Goal: Book appointment/travel/reservation

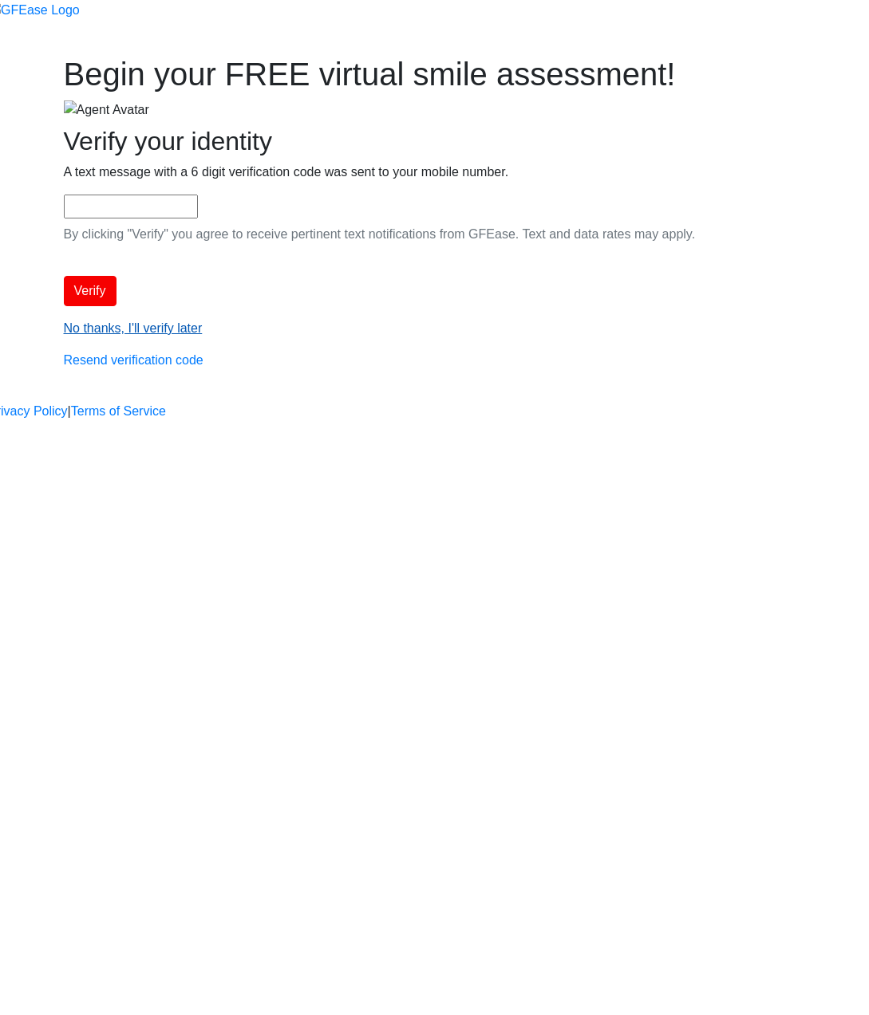
click at [203, 335] on link "No thanks, I'll verify later" at bounding box center [133, 328] width 139 height 14
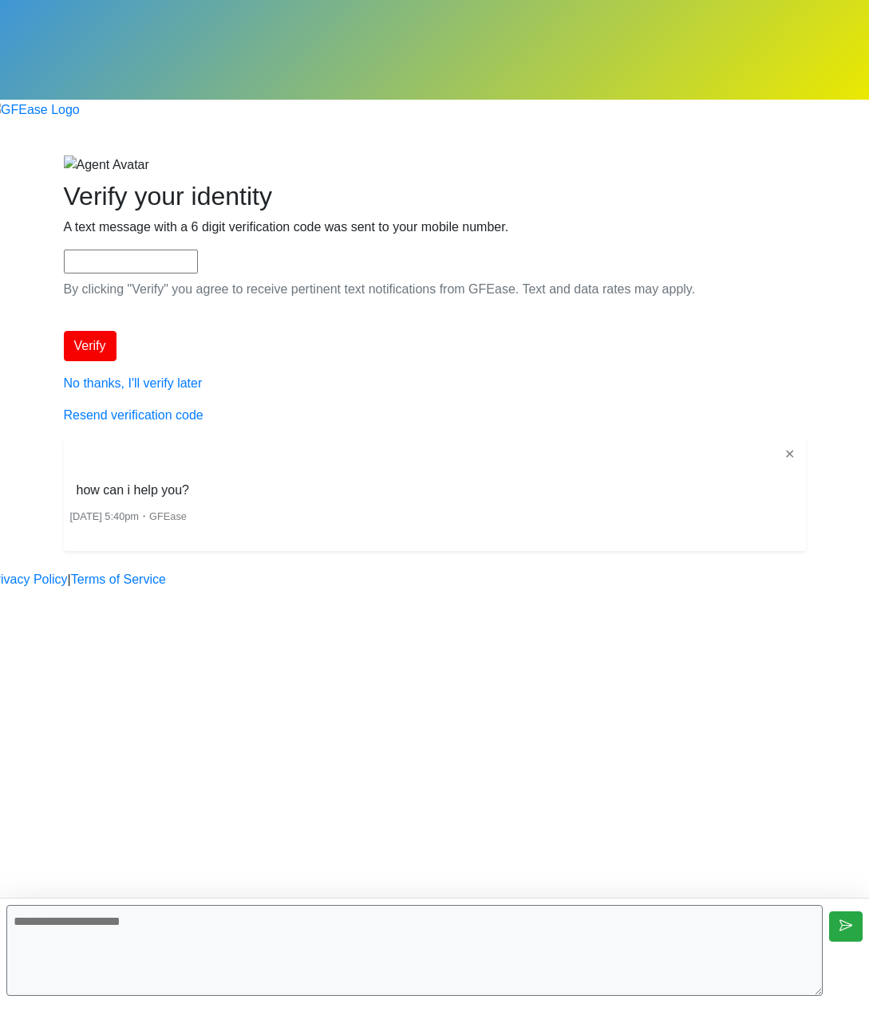
click at [366, 936] on textarea at bounding box center [414, 950] width 816 height 91
click at [294, 929] on textarea at bounding box center [414, 950] width 816 height 91
click at [295, 932] on textarea at bounding box center [414, 950] width 816 height 91
type textarea "**********"
click at [305, 940] on textarea at bounding box center [414, 950] width 816 height 91
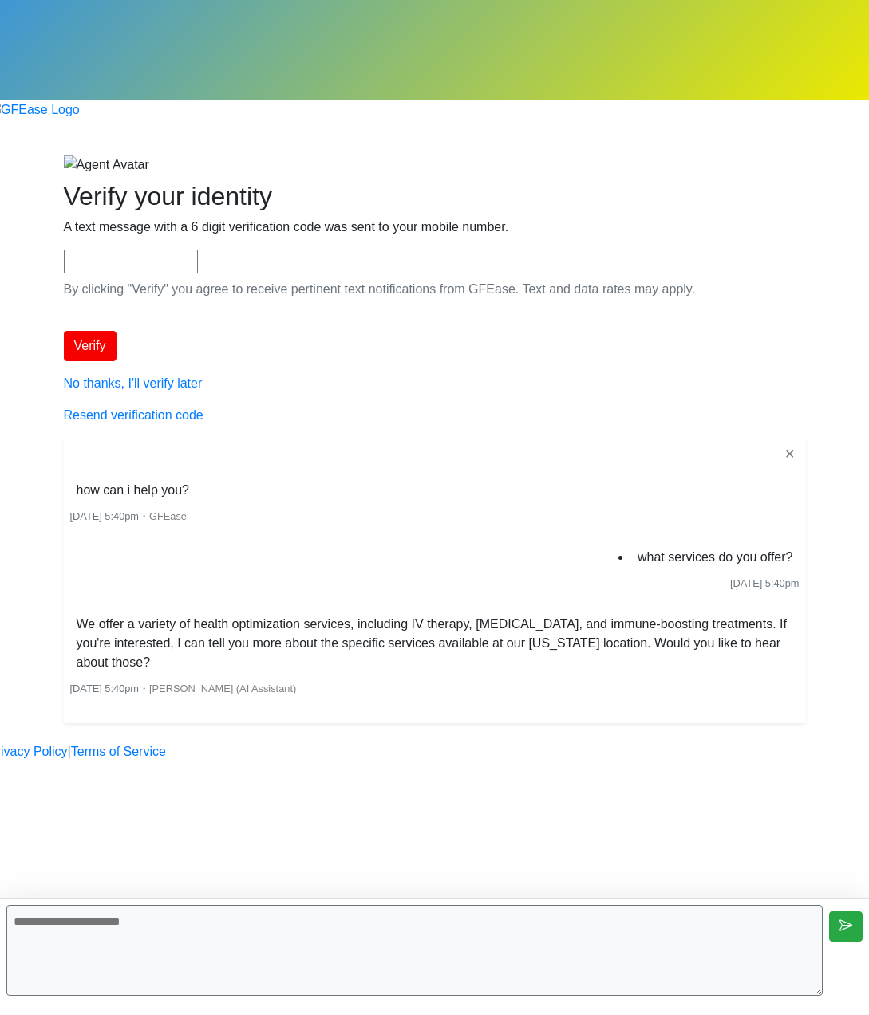
click at [455, 633] on div "Begin your FREE virtual smile assessment! Where should we email your consultati…" at bounding box center [435, 439] width 766 height 569
click at [392, 945] on textarea at bounding box center [414, 950] width 816 height 91
type textarea "***"
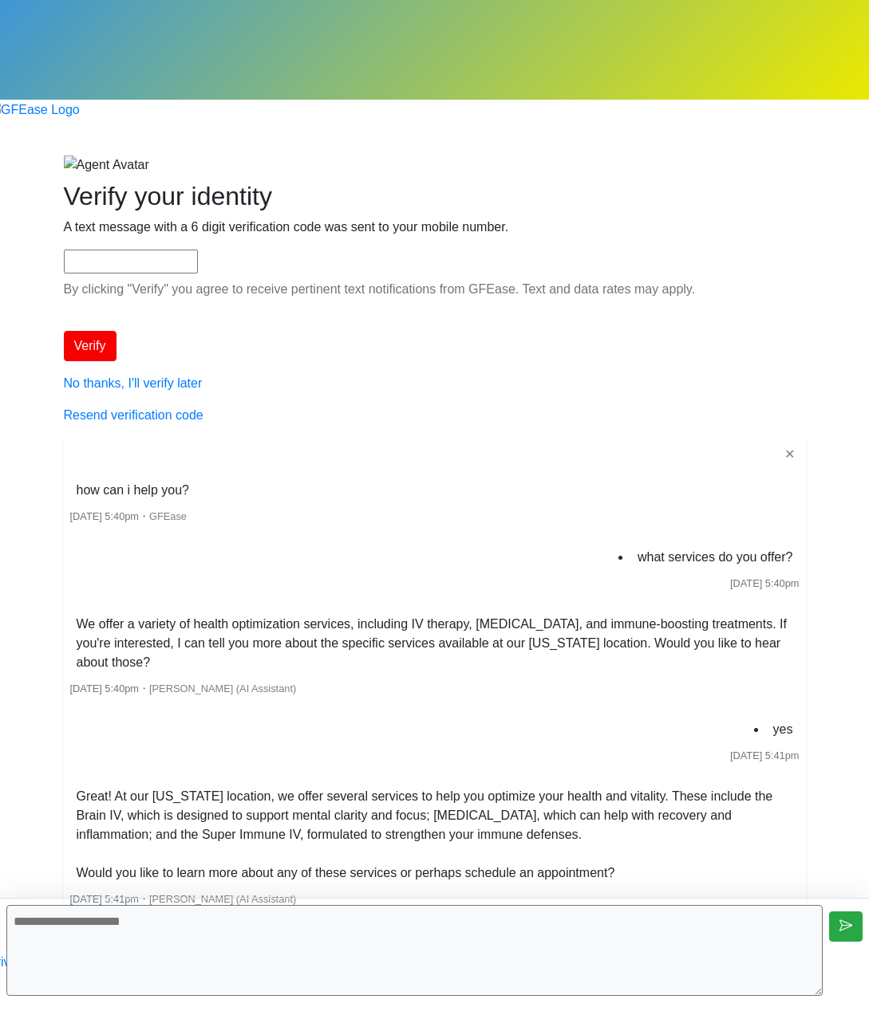
click at [452, 925] on textarea at bounding box center [414, 950] width 816 height 91
type textarea "**********"
click at [585, 948] on textarea at bounding box center [414, 950] width 816 height 91
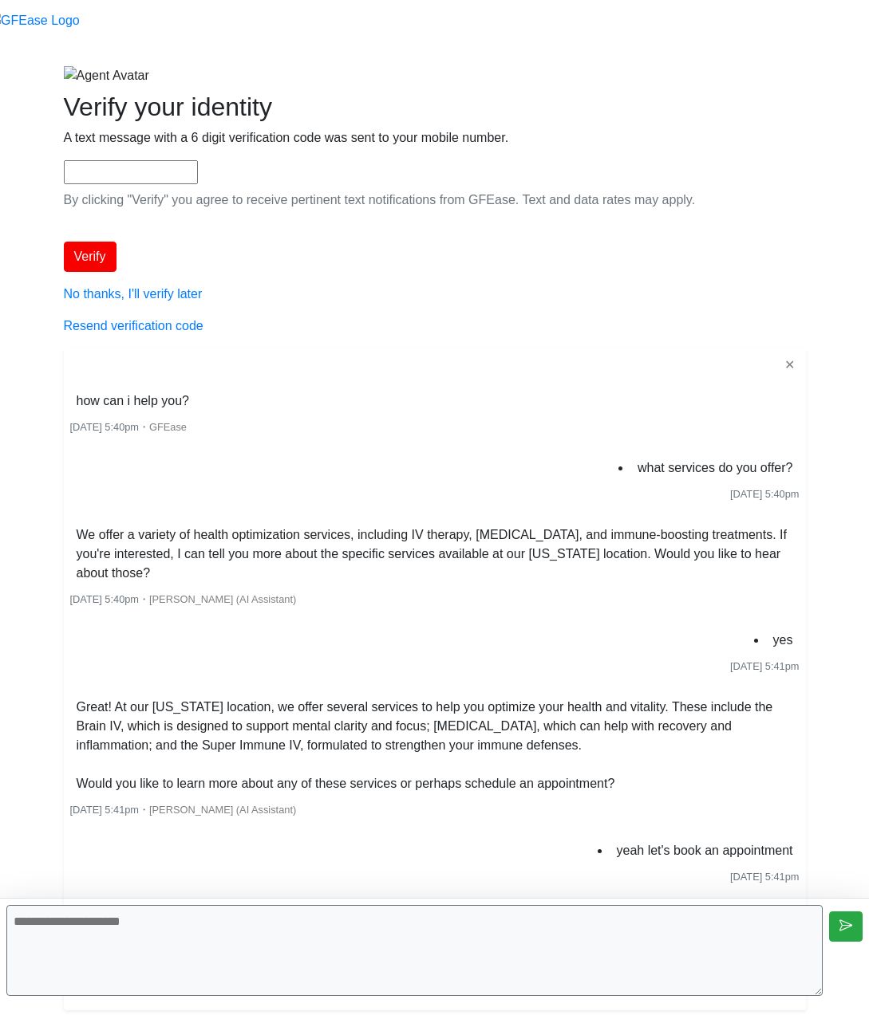
scroll to position [325, 0]
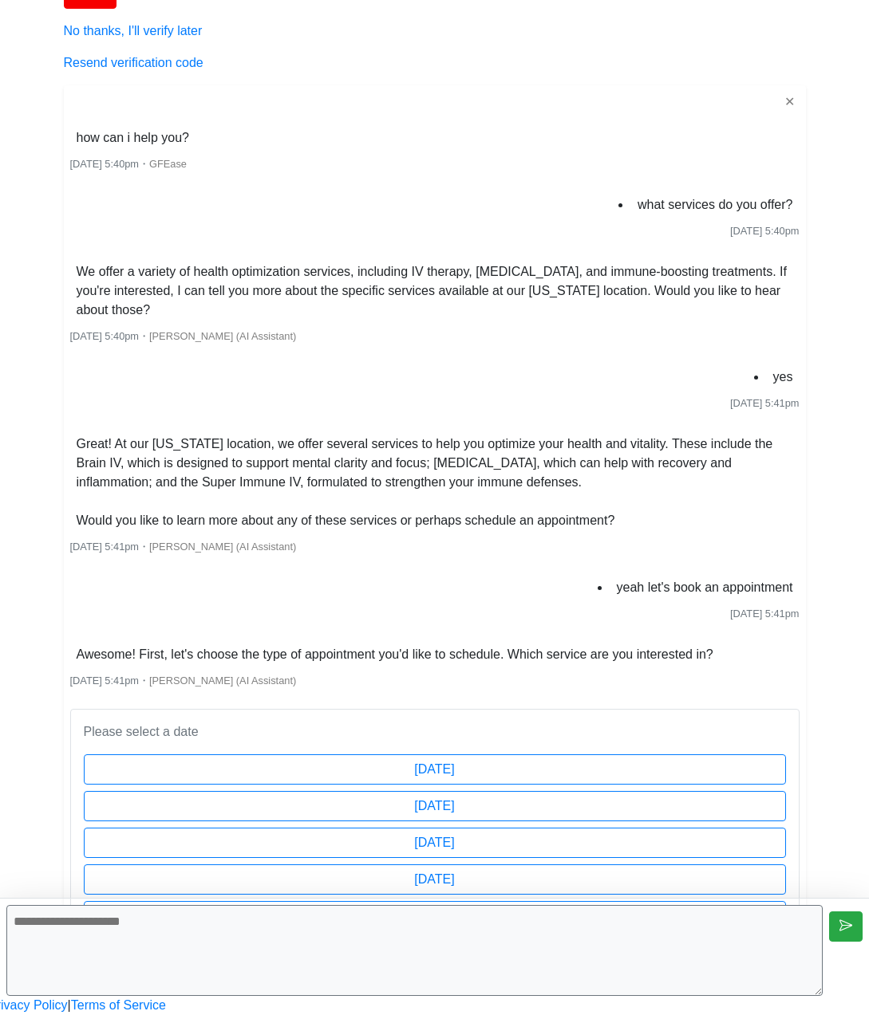
click at [706, 595] on body "Begin your FREE virtual smile assessment! Where should we email your consultati…" at bounding box center [434, 381] width 869 height 1268
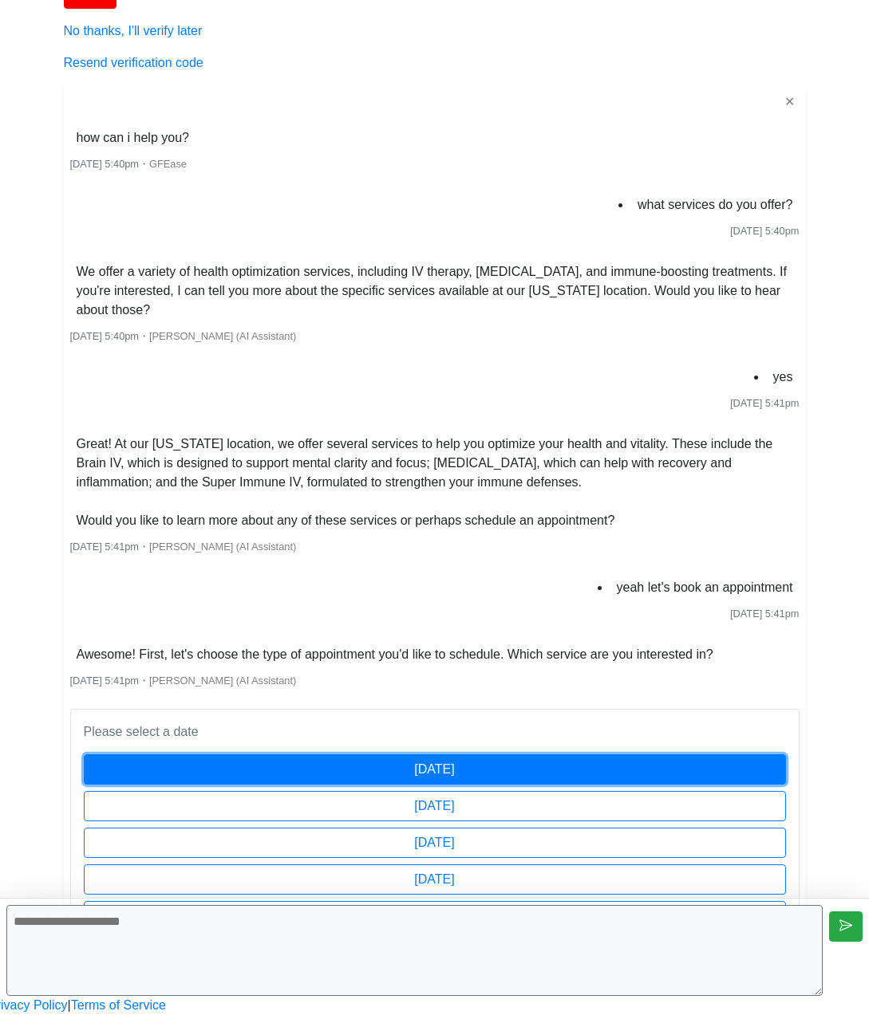
click at [615, 755] on button "[DATE]" at bounding box center [435, 770] width 702 height 30
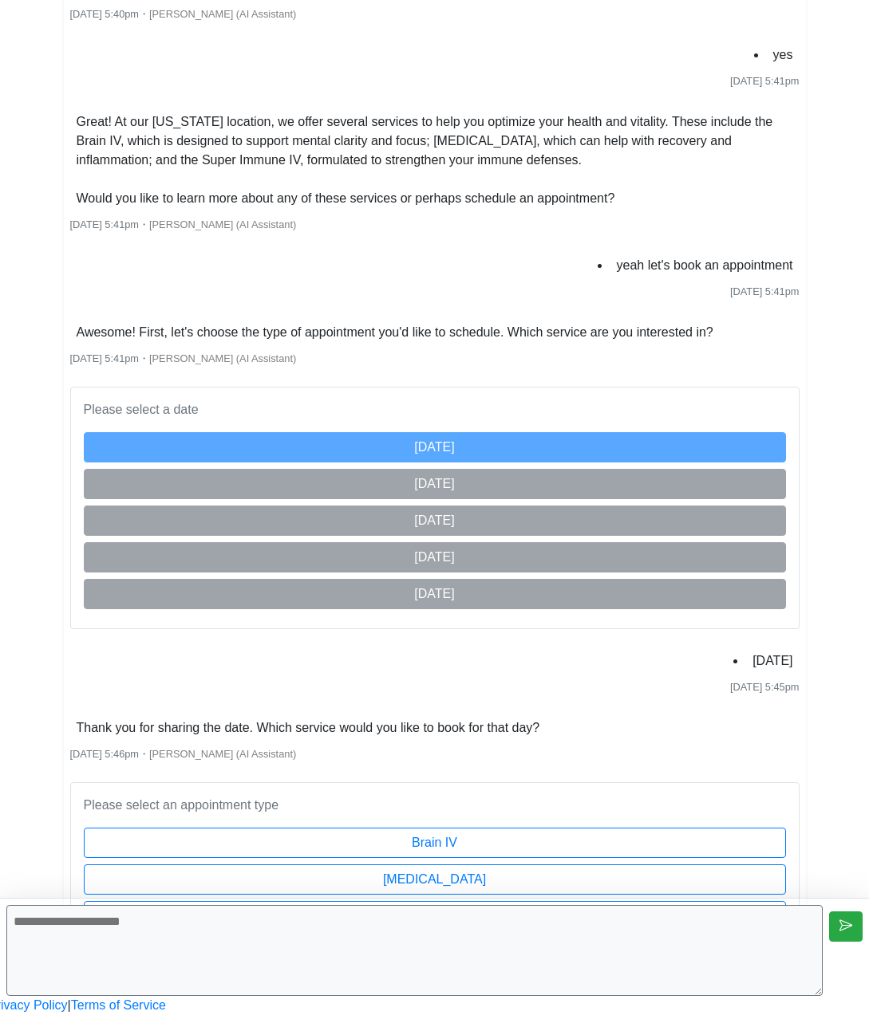
scroll to position [648, 0]
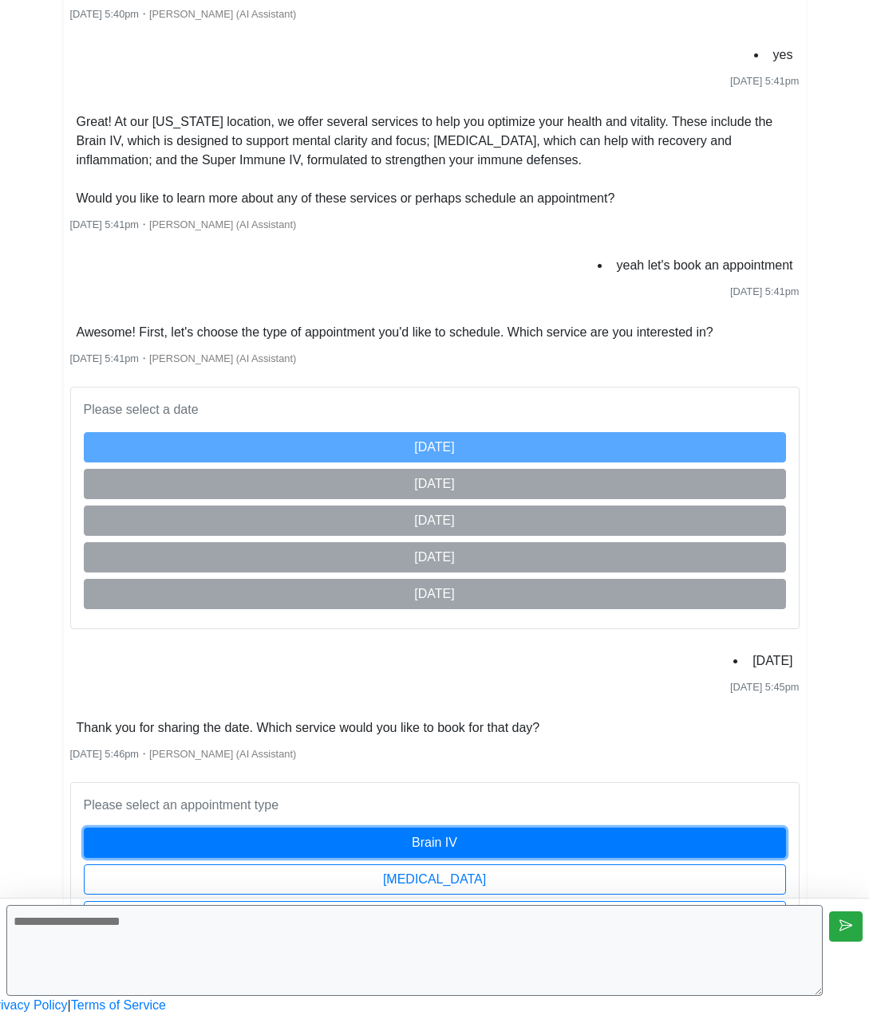
click at [563, 828] on button "Brain IV" at bounding box center [435, 843] width 702 height 30
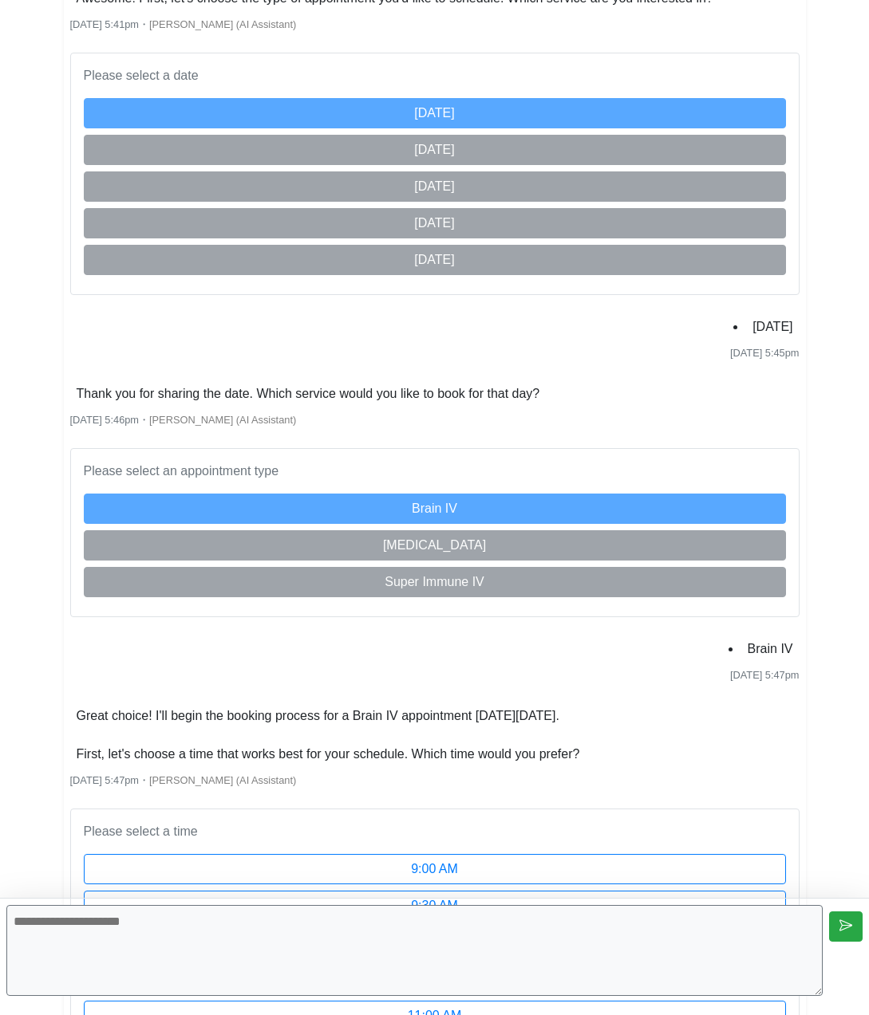
scroll to position [1469, 0]
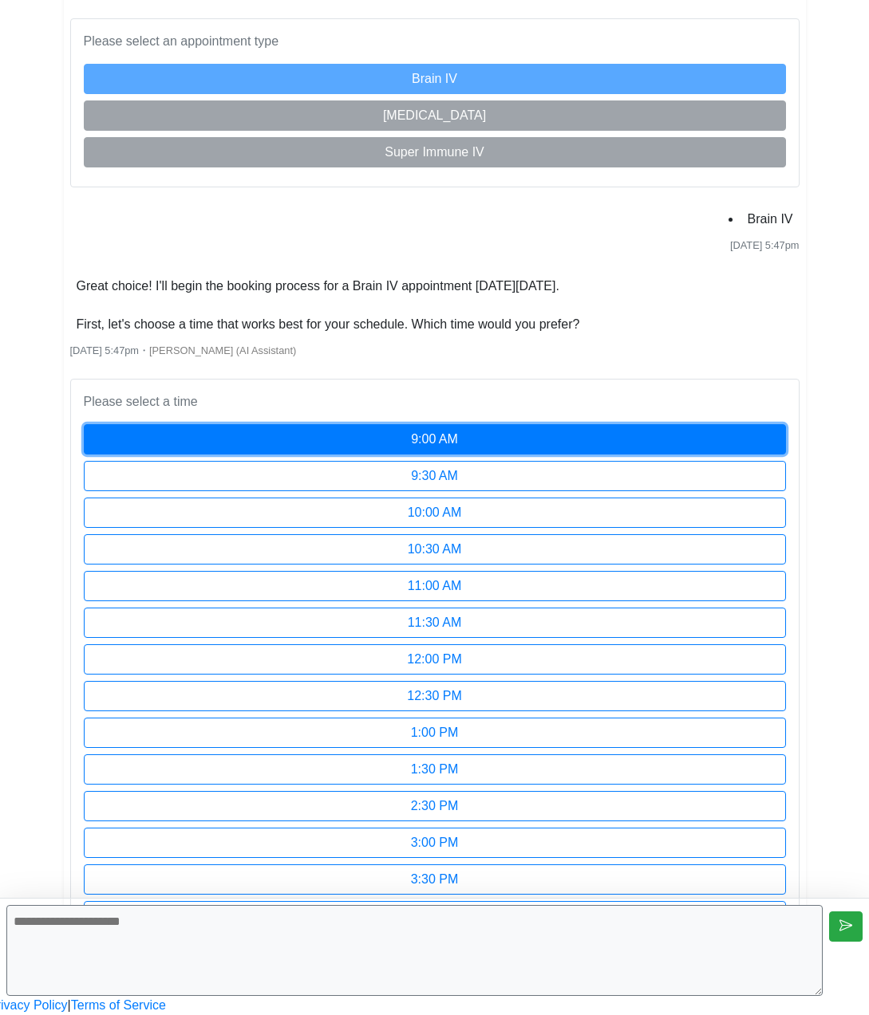
click at [473, 424] on button "9:00 AM" at bounding box center [435, 439] width 702 height 30
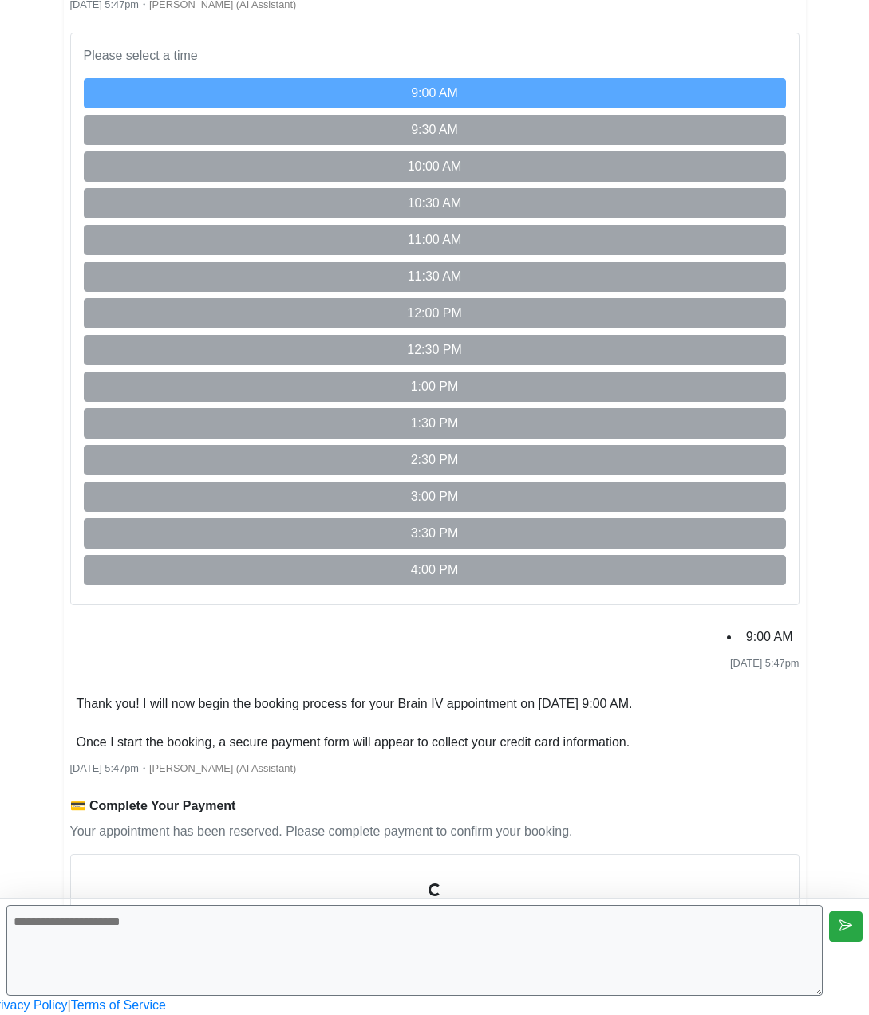
scroll to position [1873, 0]
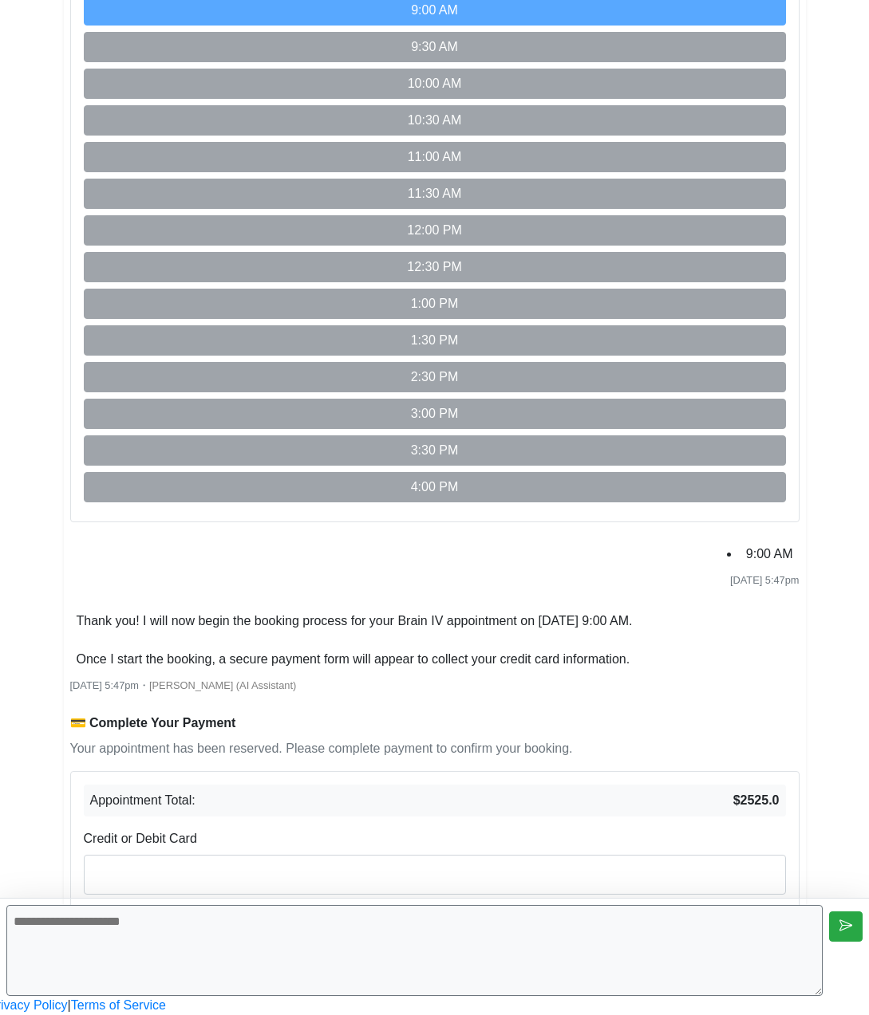
click at [212, 931] on textarea at bounding box center [414, 950] width 816 height 91
type textarea "**********"
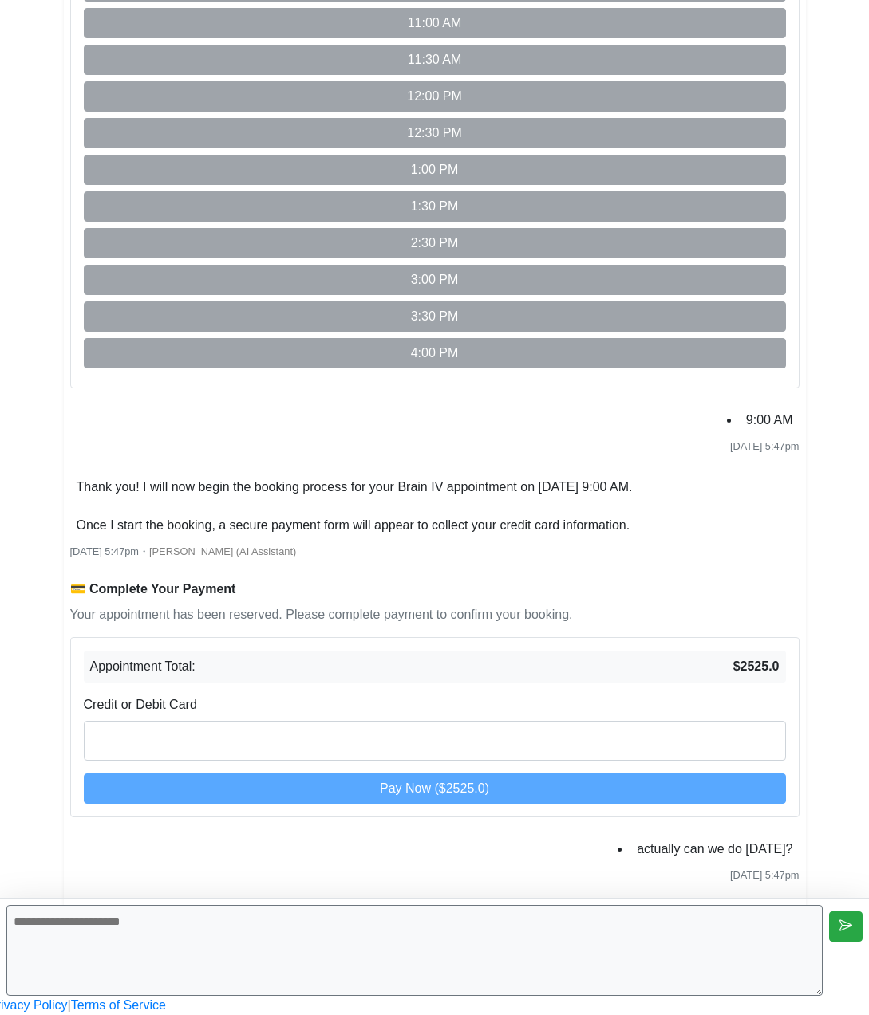
scroll to position [2147, 0]
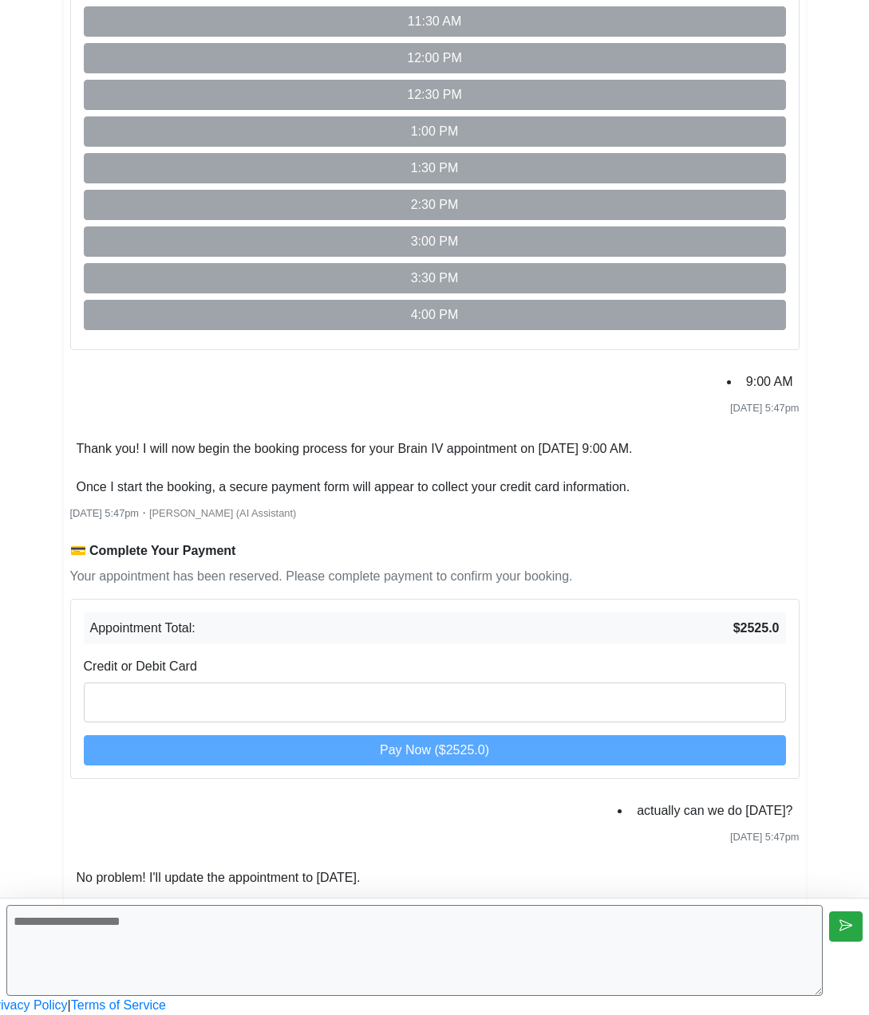
click at [246, 968] on textarea at bounding box center [414, 950] width 816 height 91
type textarea "*"
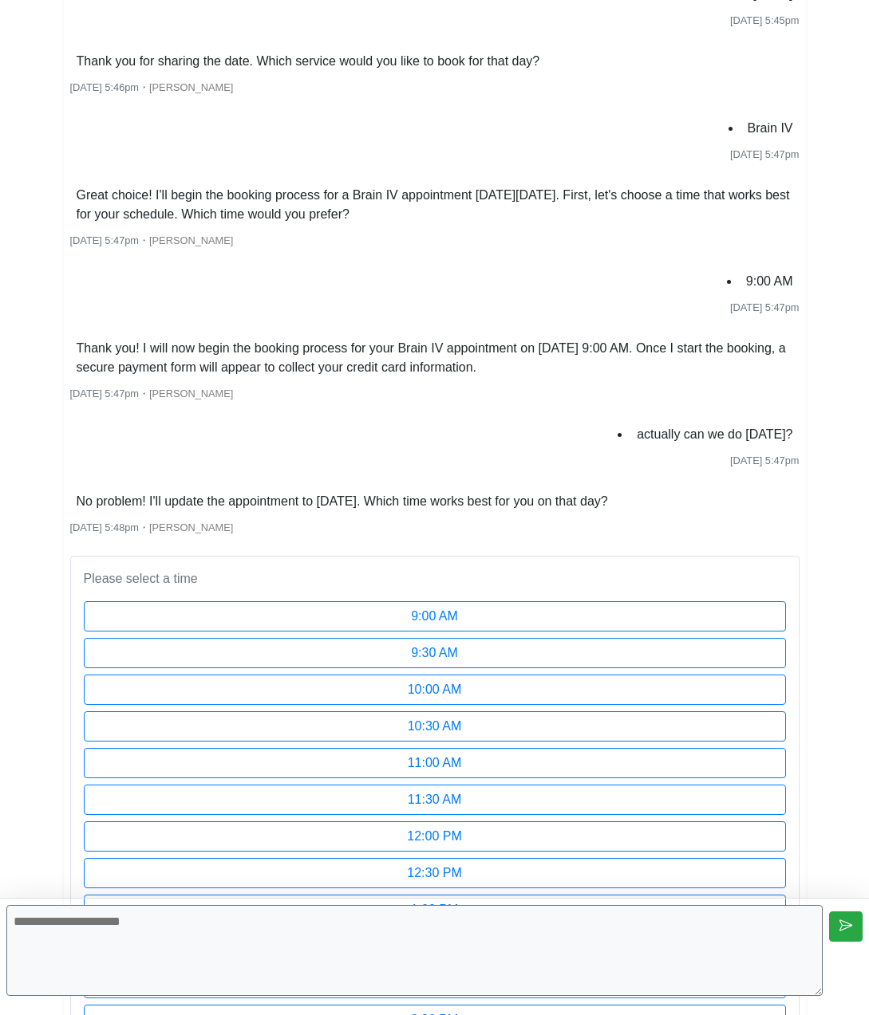
scroll to position [1307, 0]
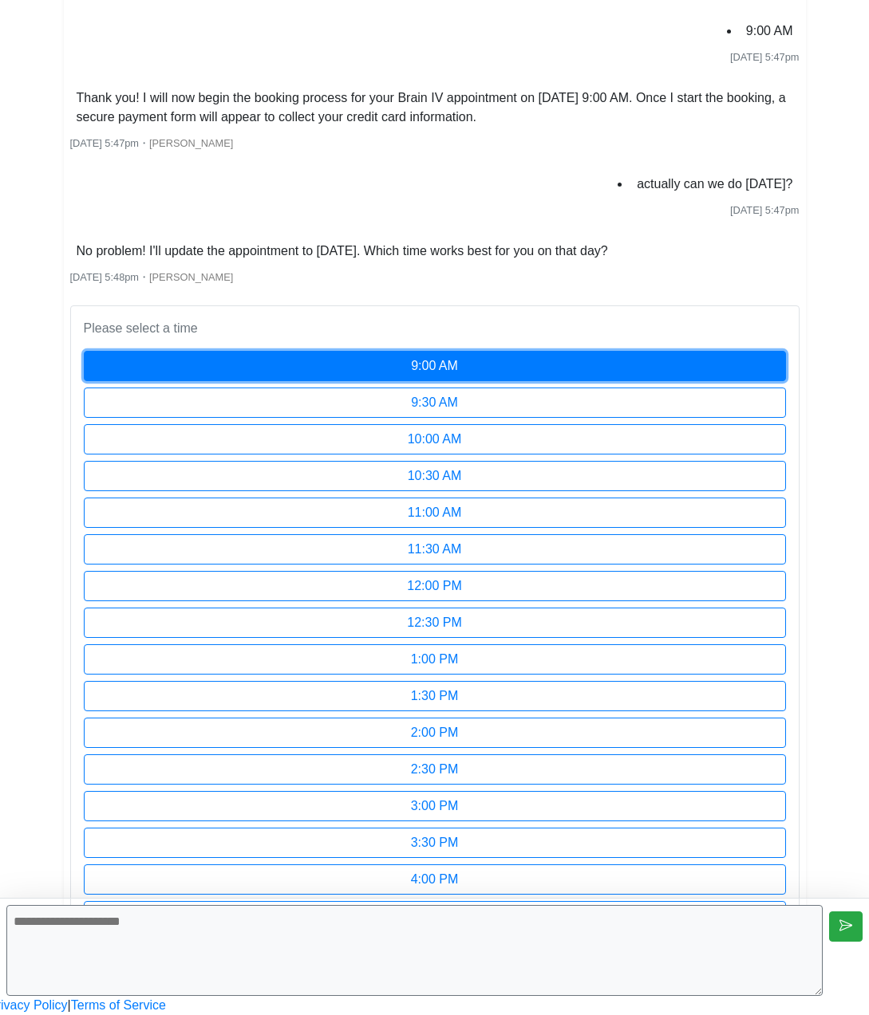
click at [542, 351] on button "9:00 AM" at bounding box center [435, 366] width 702 height 30
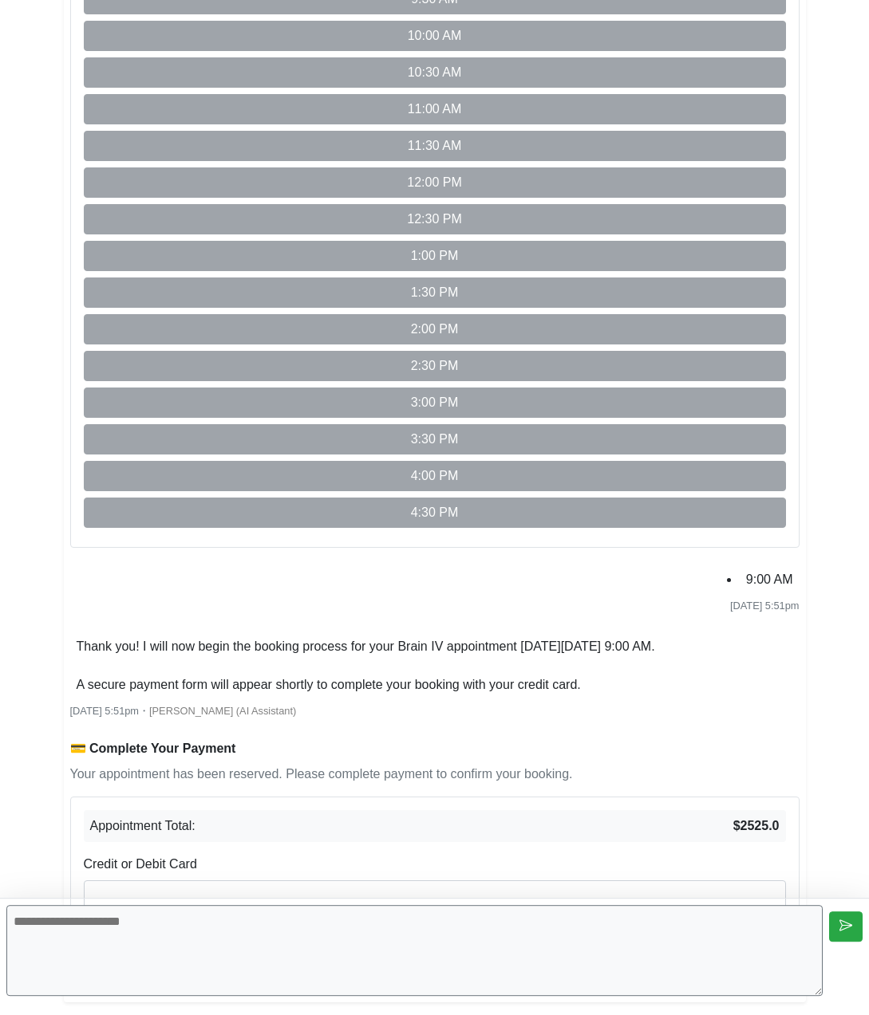
scroll to position [1793, 0]
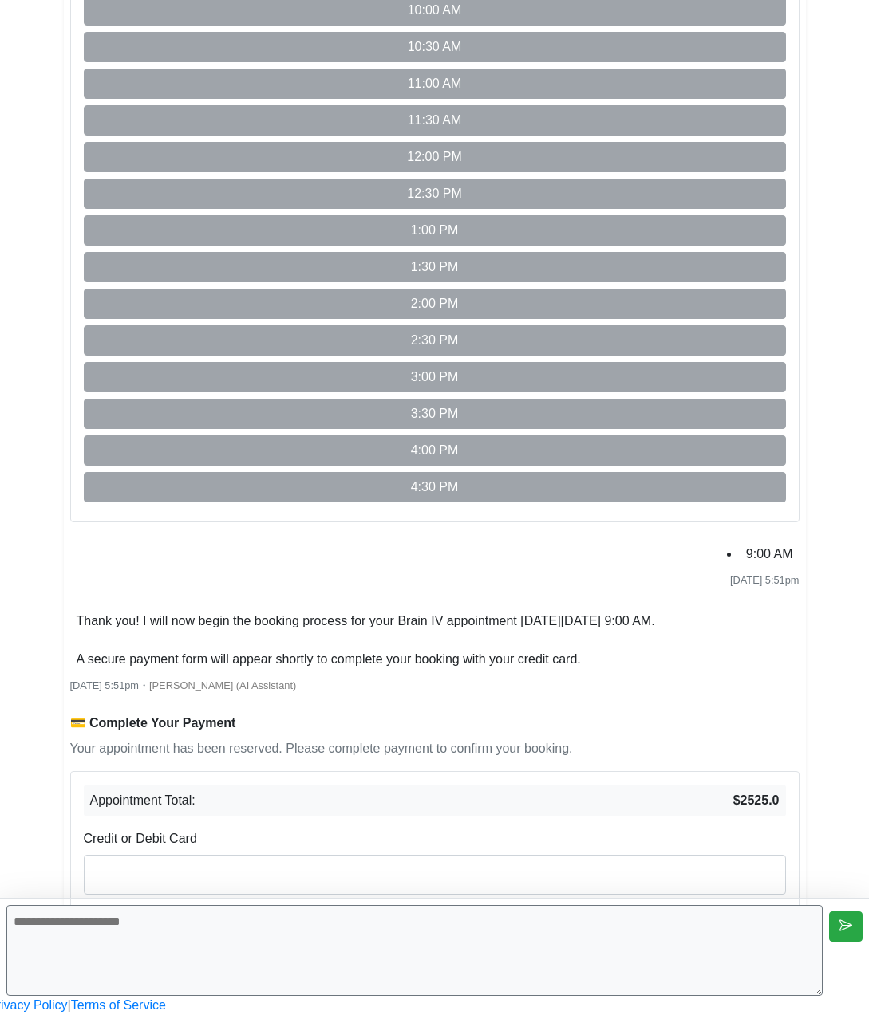
click at [396, 947] on textarea at bounding box center [414, 950] width 816 height 91
type textarea "**********"
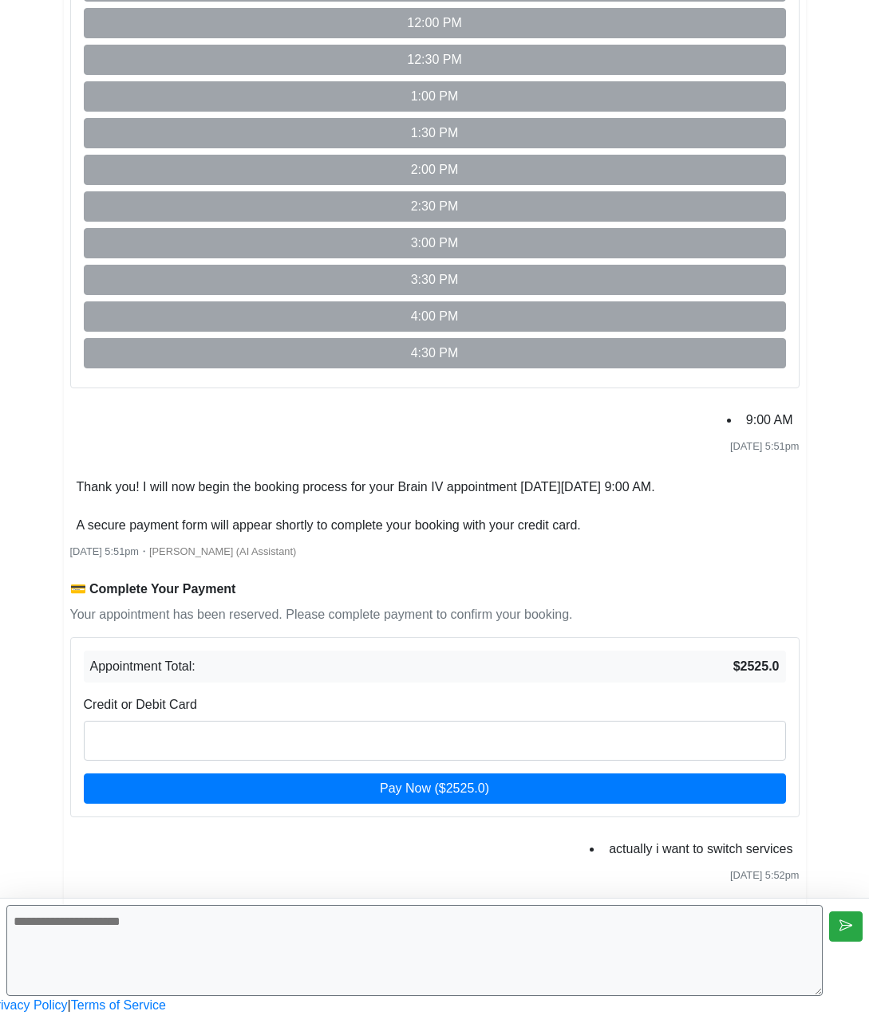
scroll to position [1965, 0]
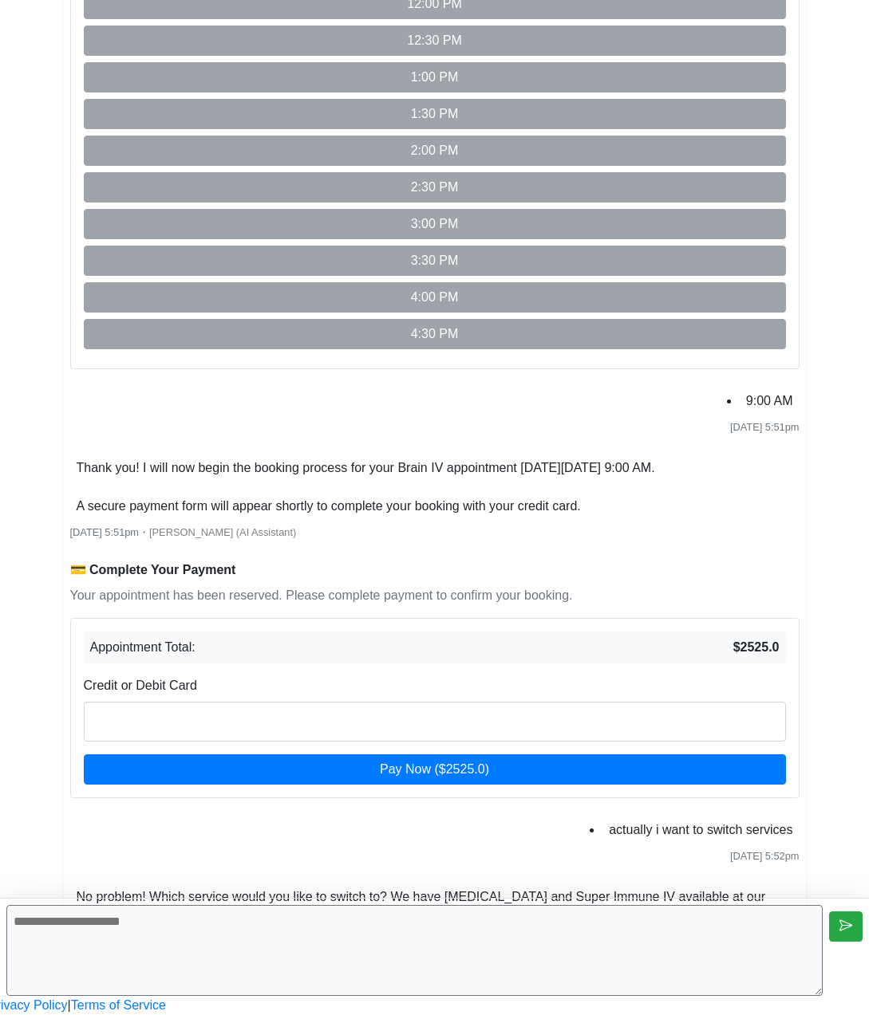
click at [366, 961] on textarea at bounding box center [414, 950] width 816 height 91
type textarea "**********"
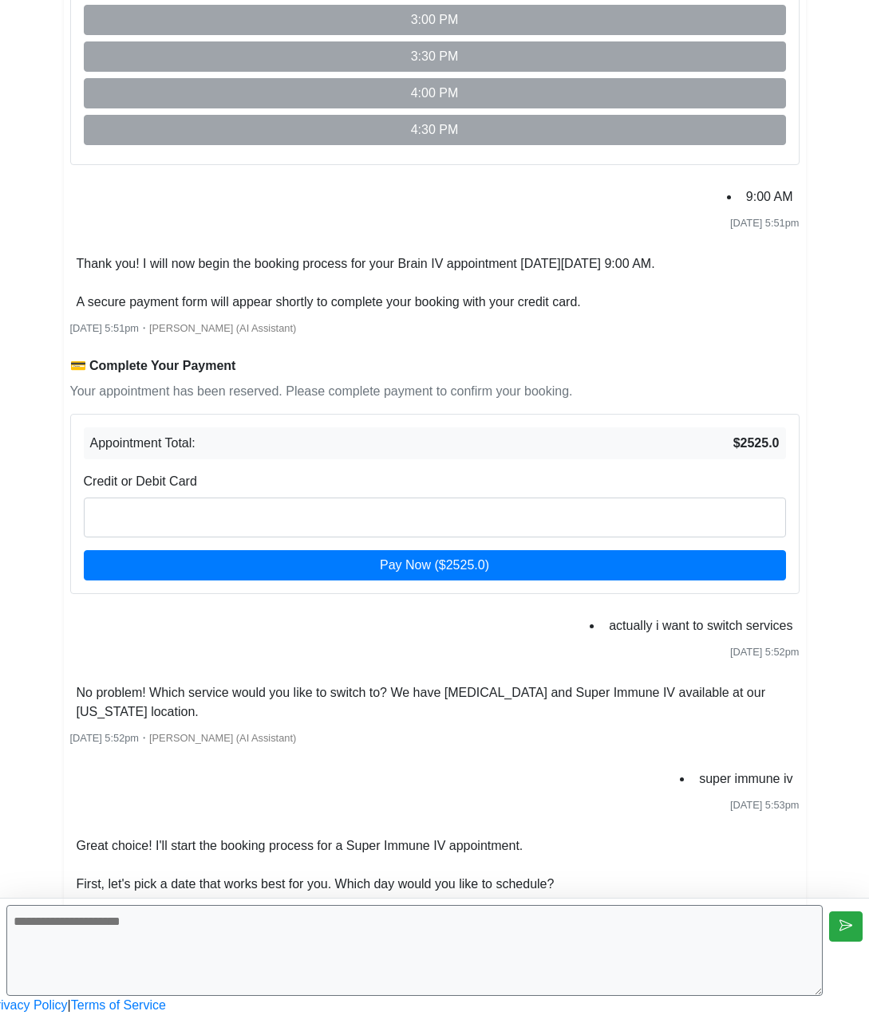
scroll to position [2438, 0]
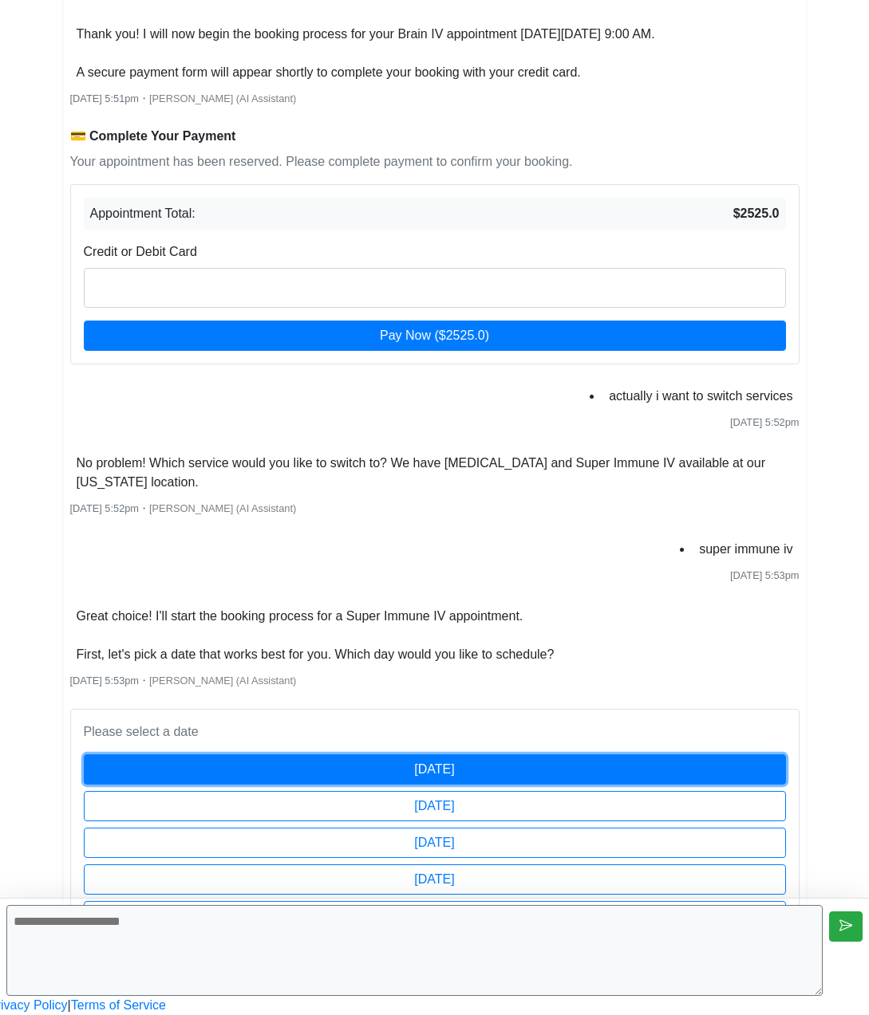
click at [446, 755] on button "[DATE]" at bounding box center [435, 770] width 702 height 30
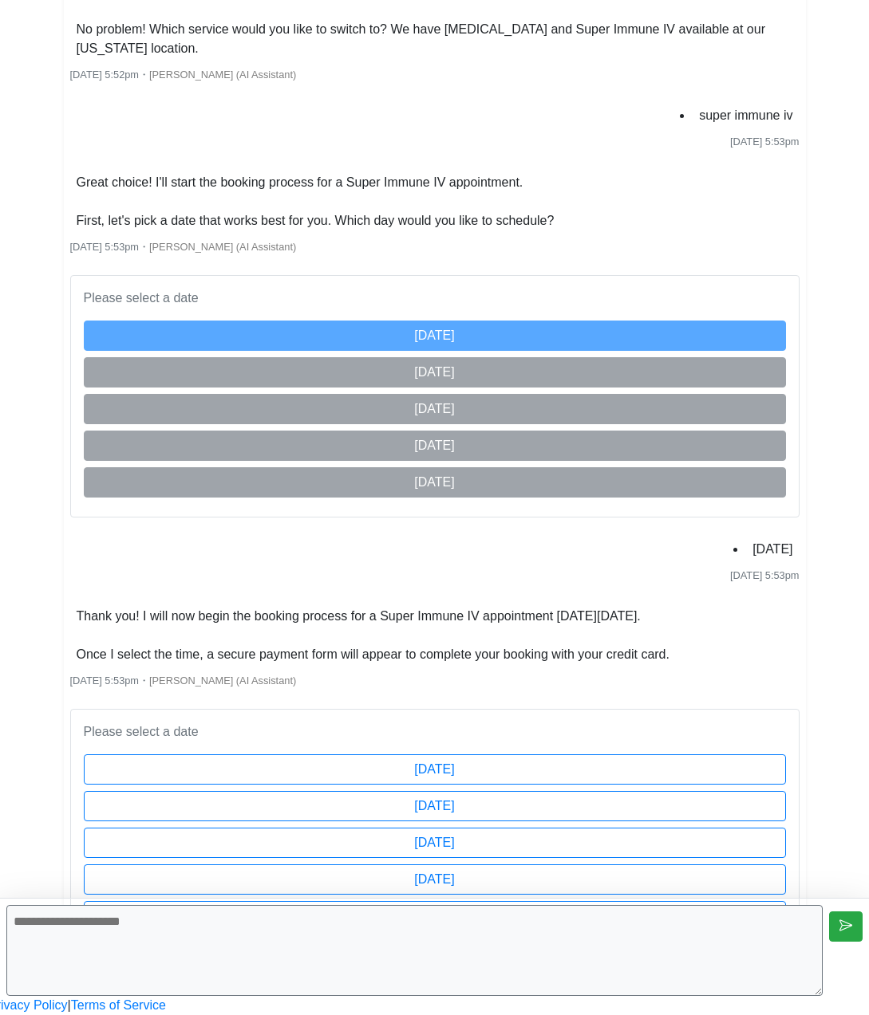
scroll to position [2910, 0]
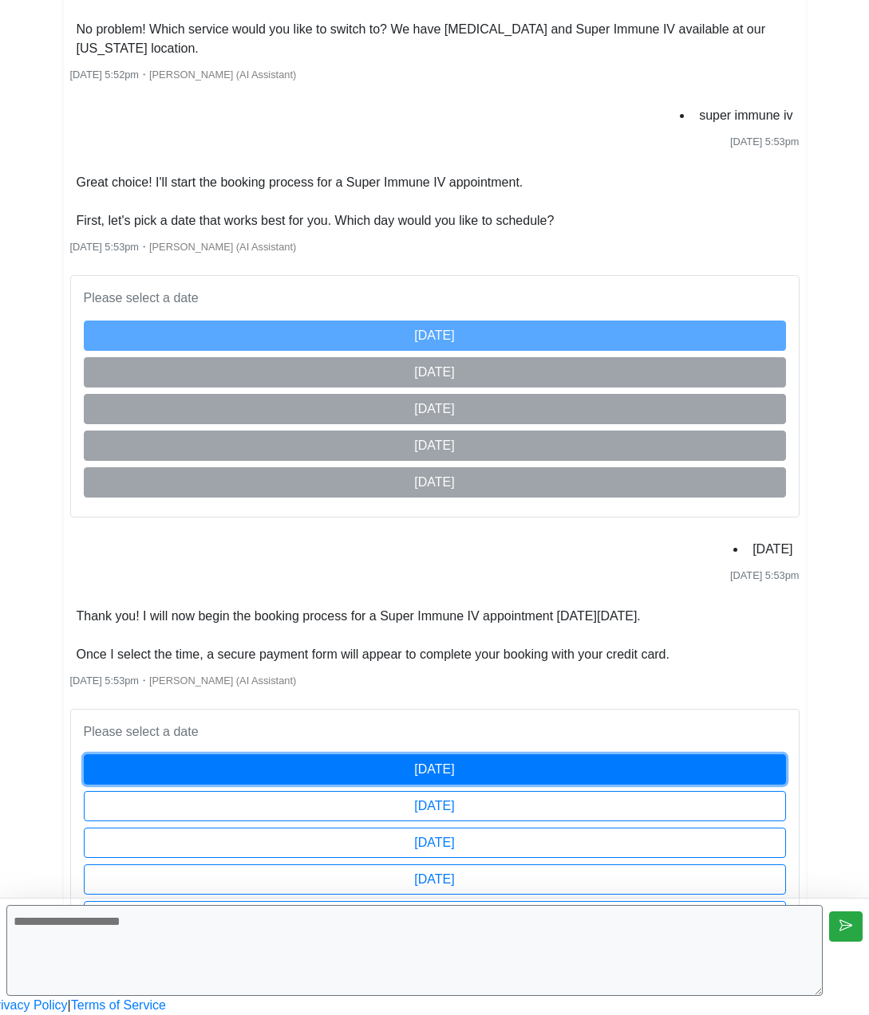
click at [518, 755] on button "[DATE]" at bounding box center [435, 770] width 702 height 30
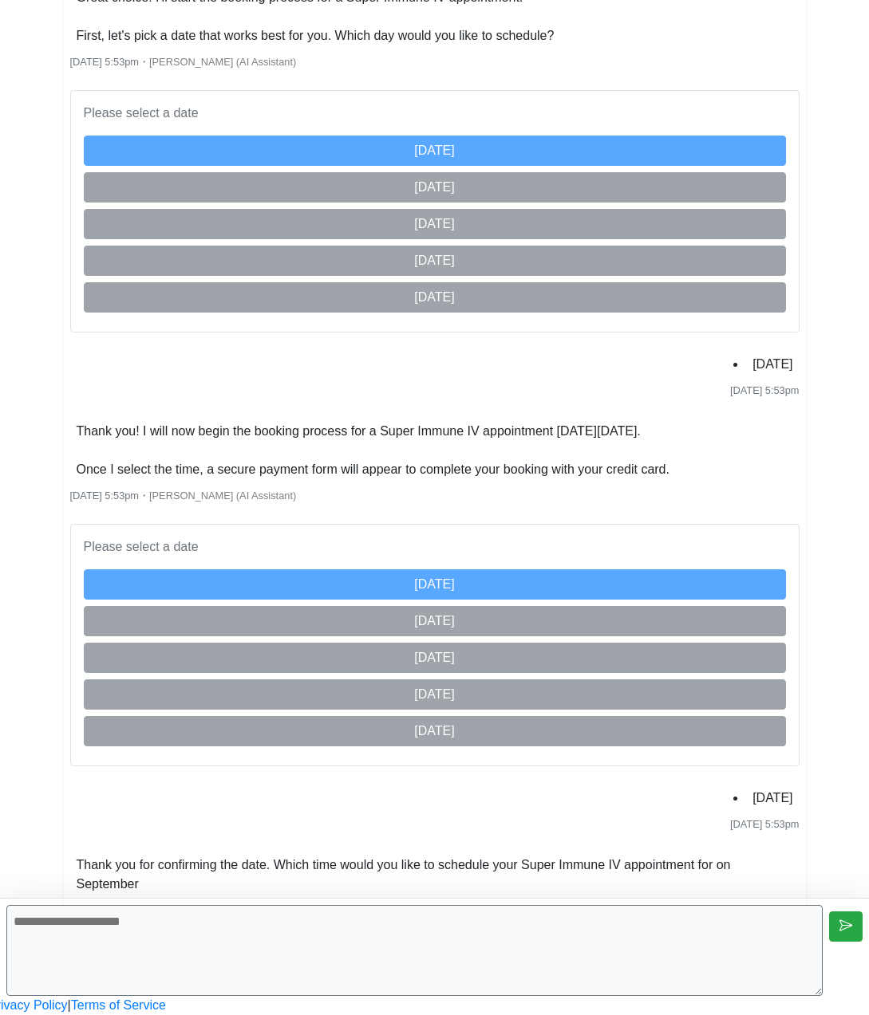
scroll to position [3637, 0]
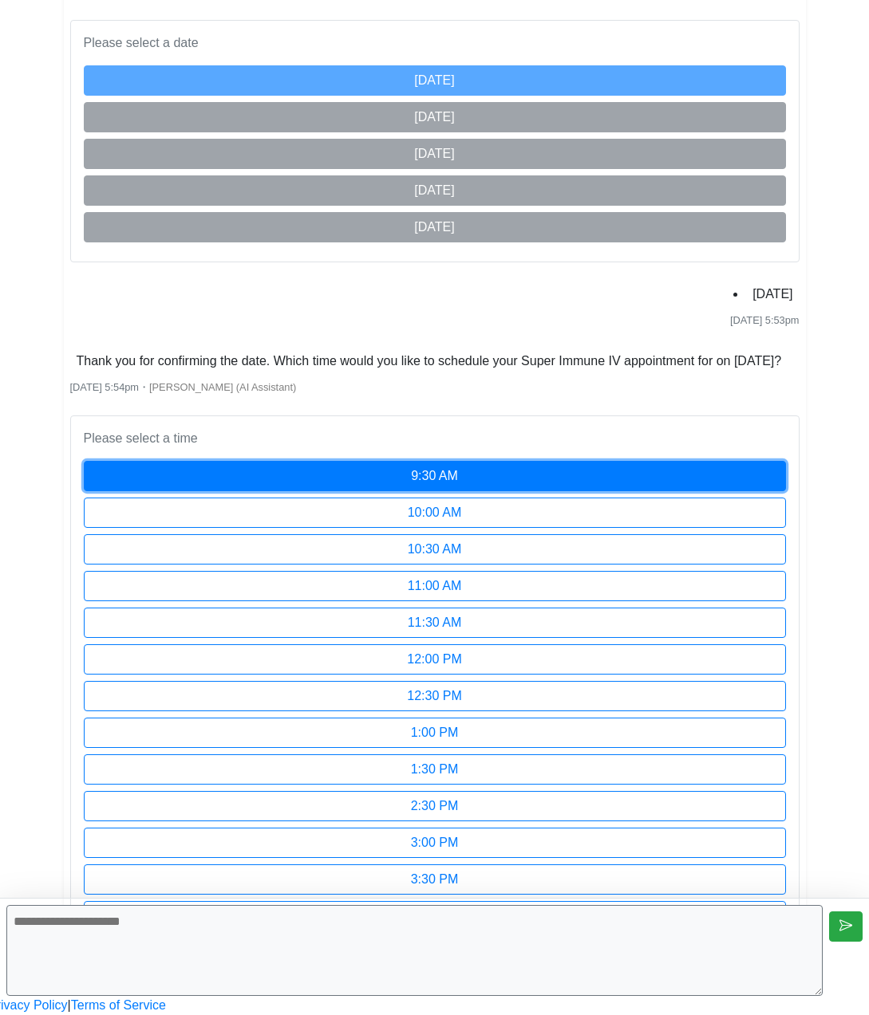
click at [458, 461] on button "9:30 AM" at bounding box center [435, 476] width 702 height 30
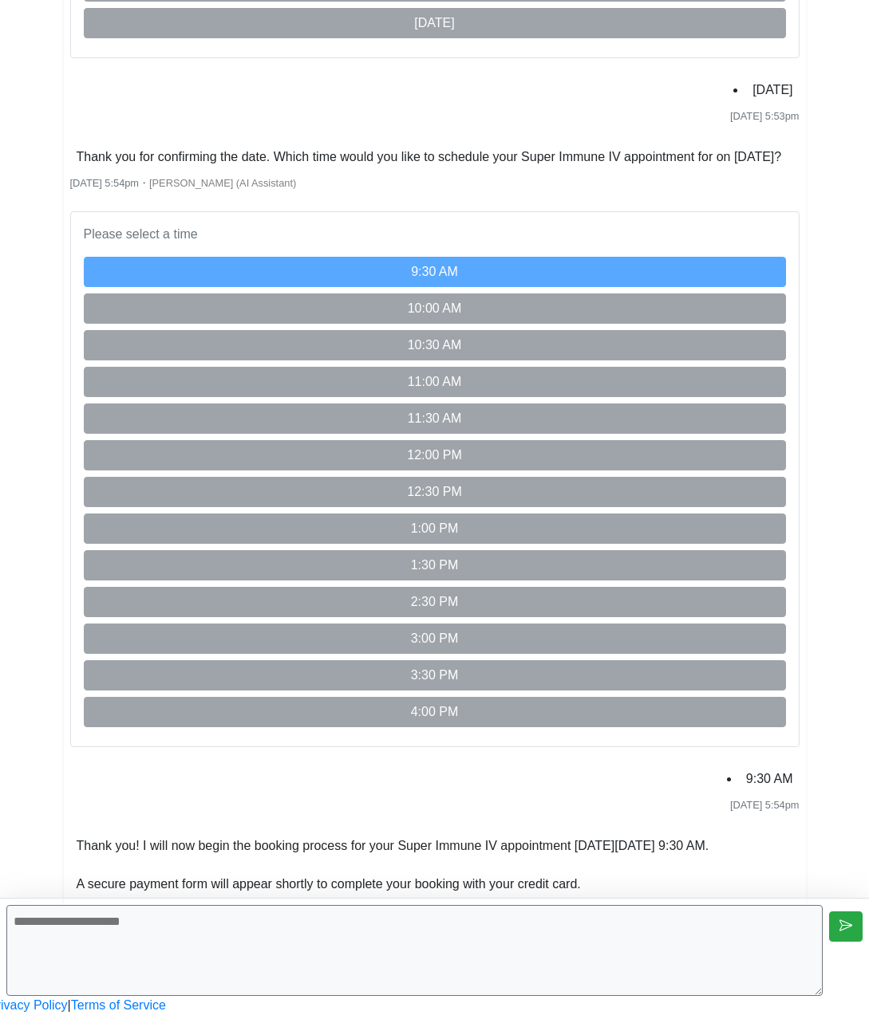
scroll to position [4124, 0]
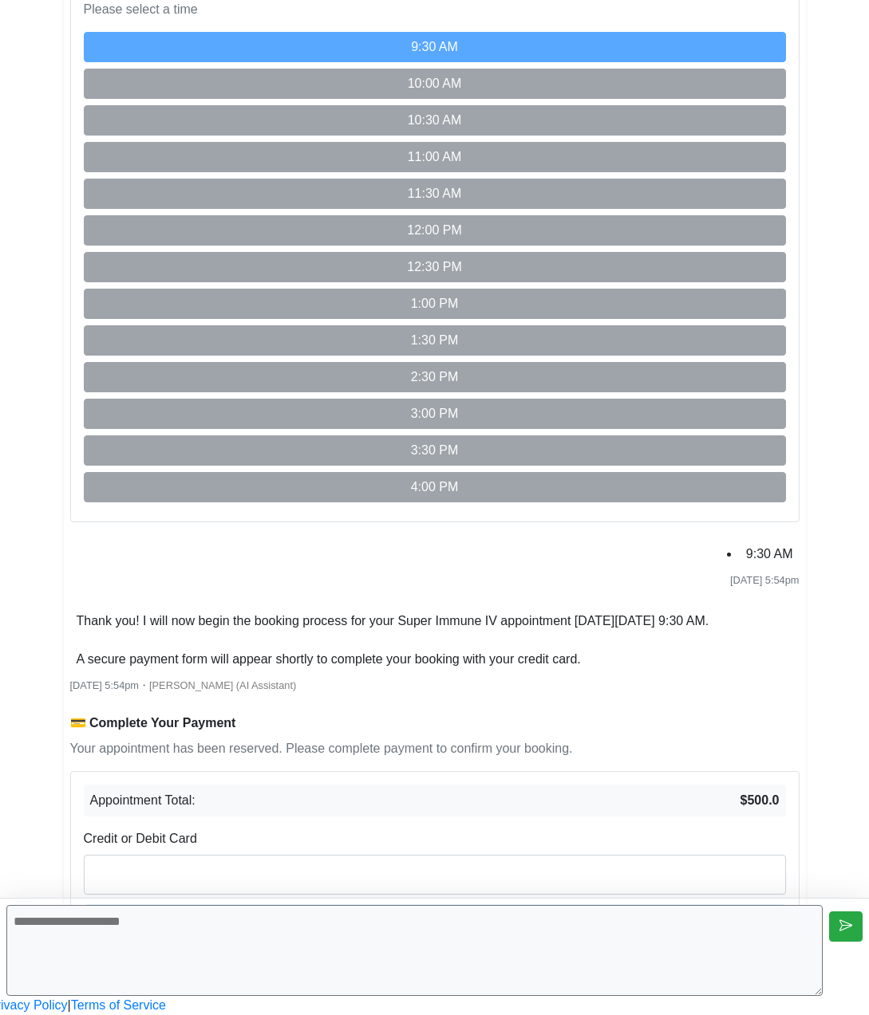
click at [546, 908] on button "Pay Now ($500.0)" at bounding box center [435, 923] width 702 height 30
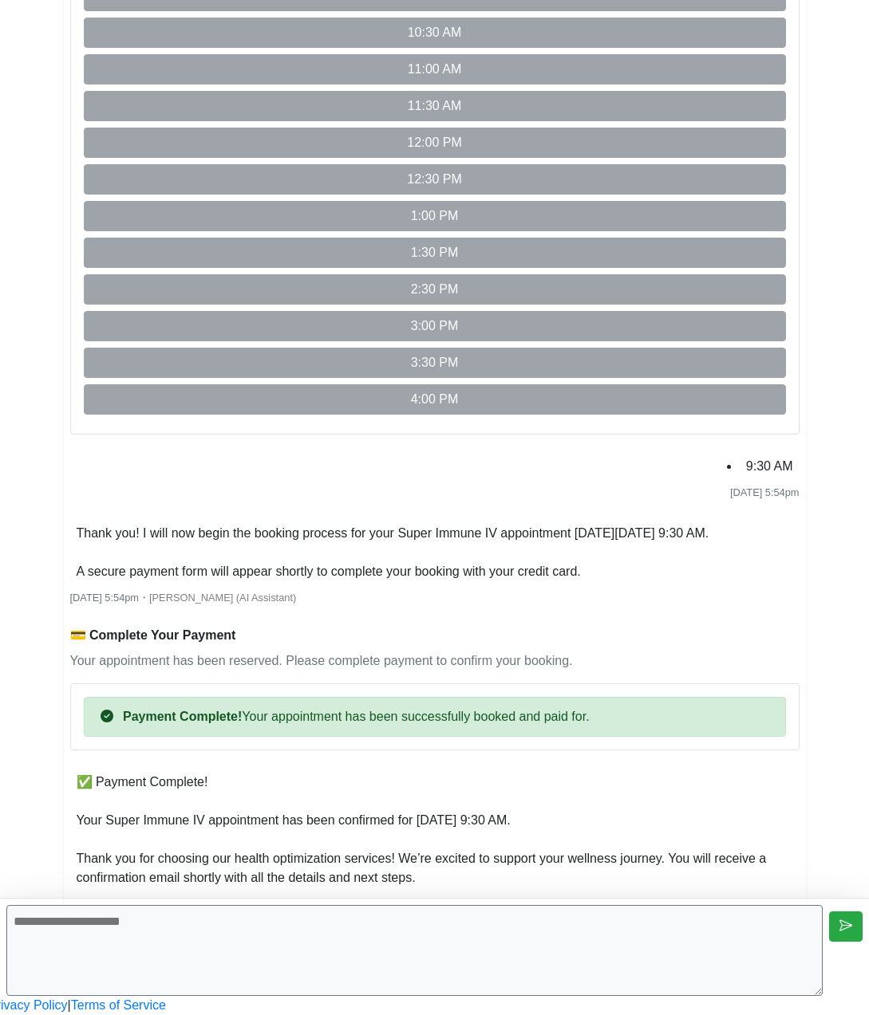
scroll to position [4288, 0]
